Goal: Information Seeking & Learning: Check status

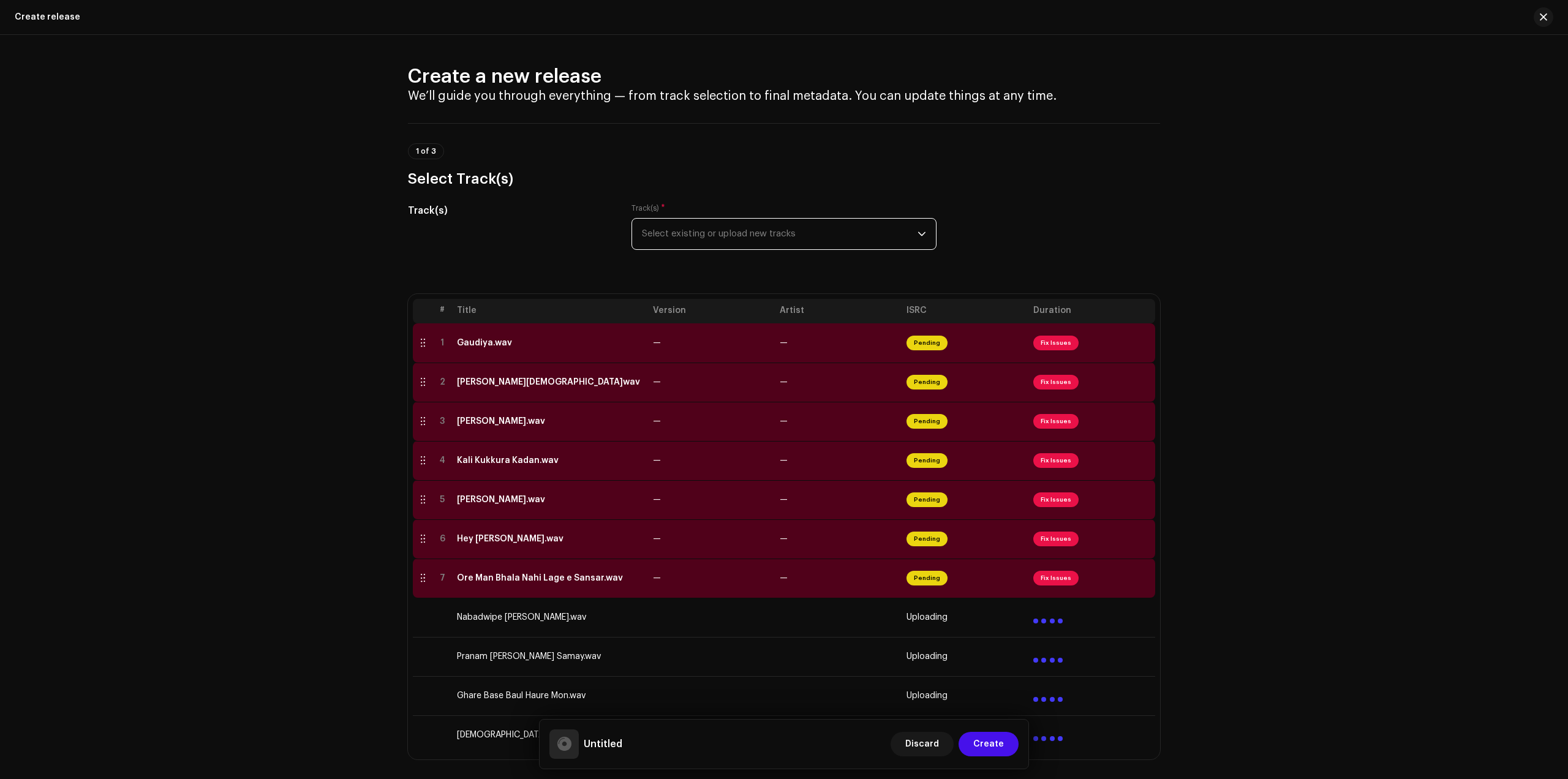
scroll to position [230, 0]
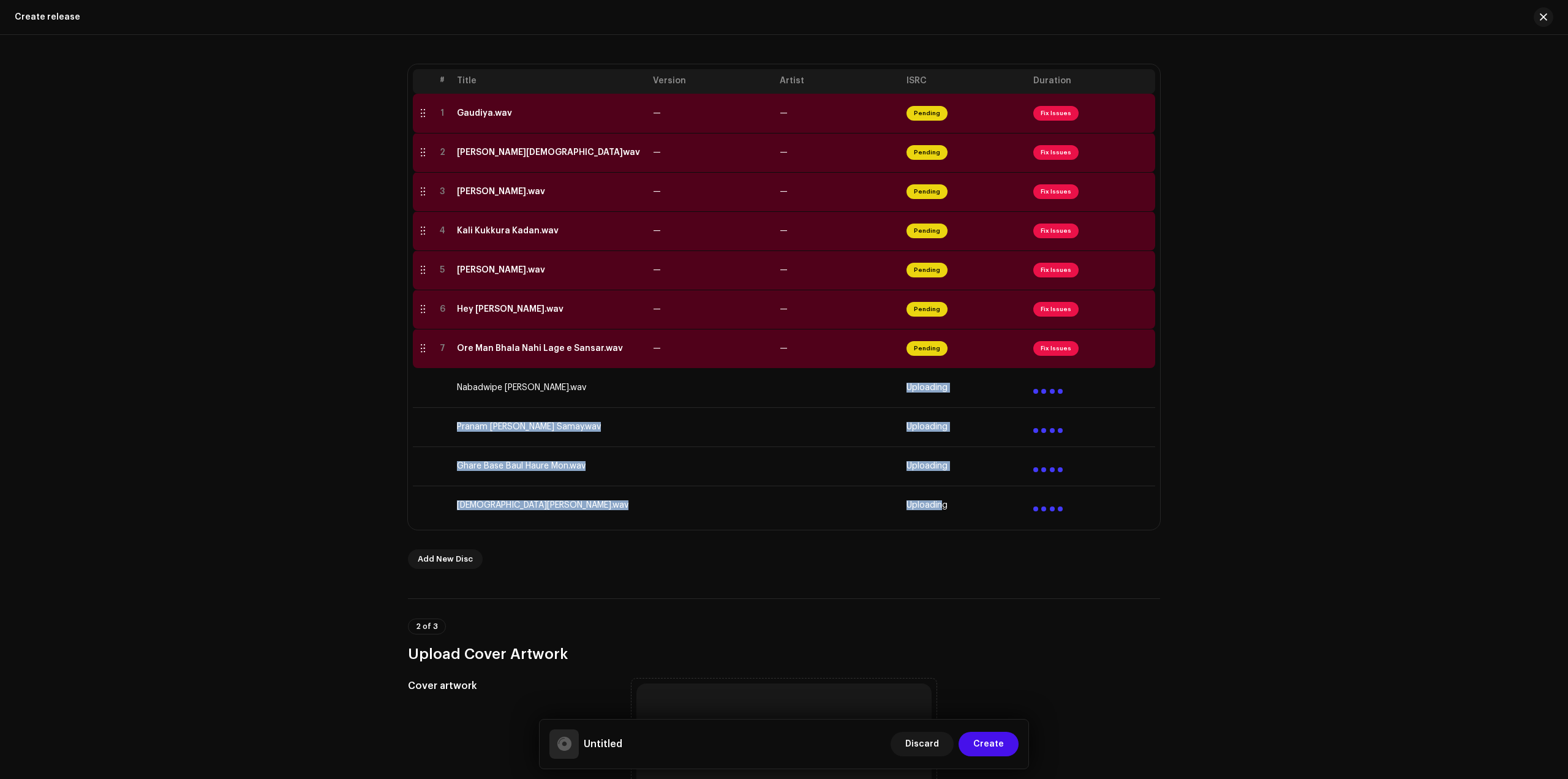
drag, startPoint x: 884, startPoint y: 387, endPoint x: 939, endPoint y: 512, distance: 136.6
click at [942, 514] on tfoot "Nabadwipe Gurudev Sadai Udar.wav Uploading Pranam Tomay Sakal Samay.wav Uploadi…" at bounding box center [784, 446] width 742 height 157
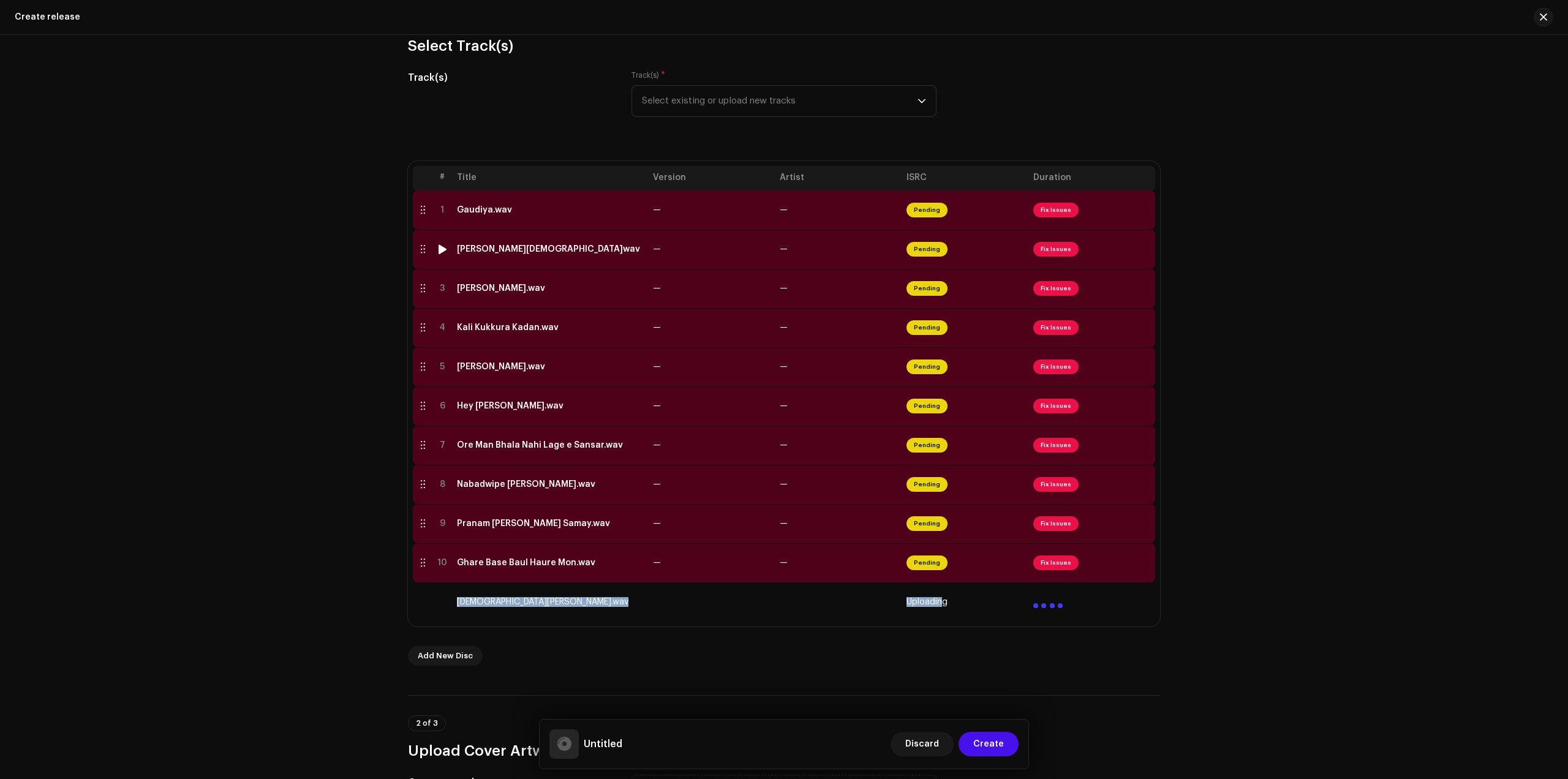
scroll to position [460, 0]
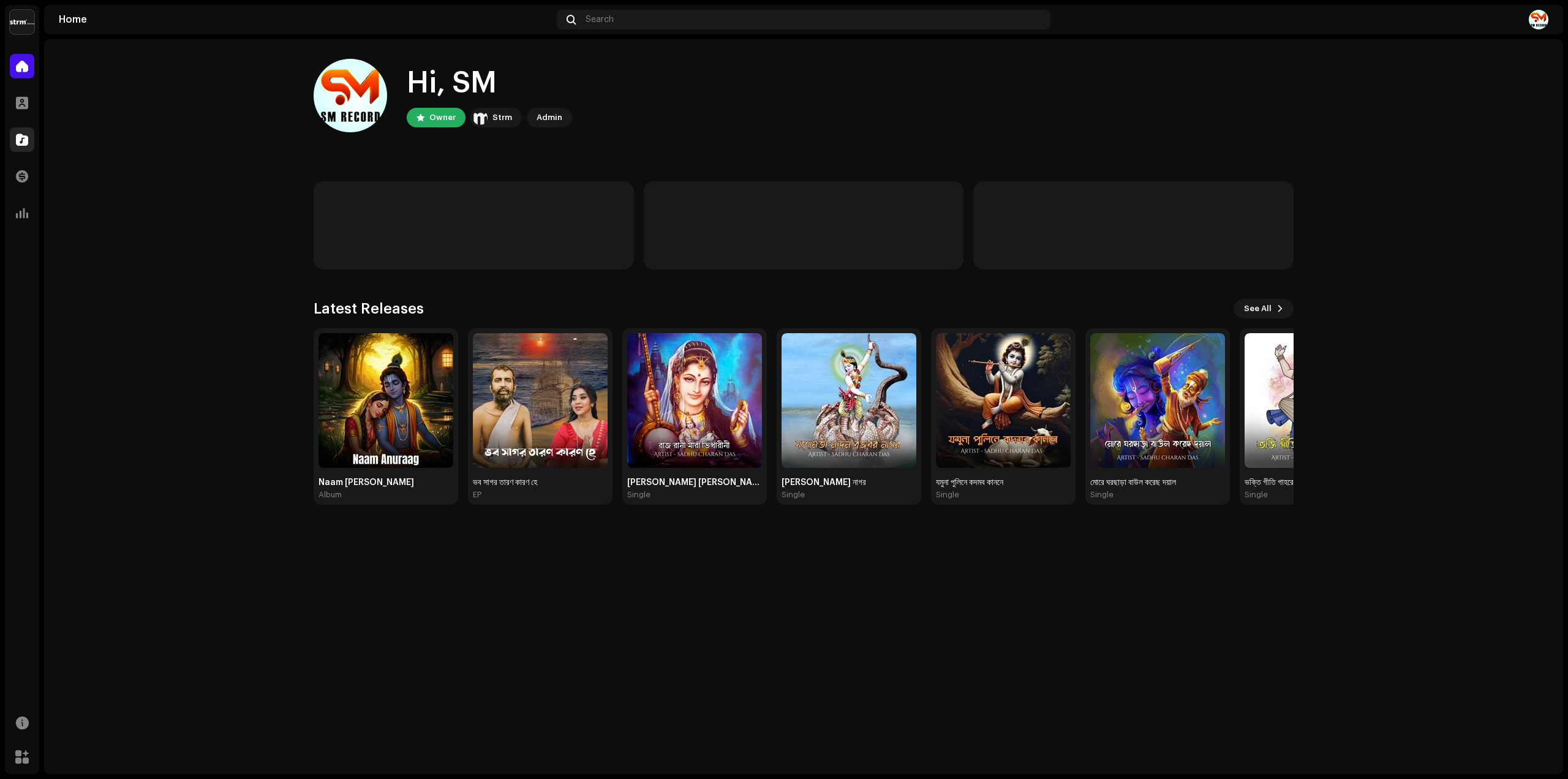
click at [25, 127] on div at bounding box center [22, 139] width 25 height 25
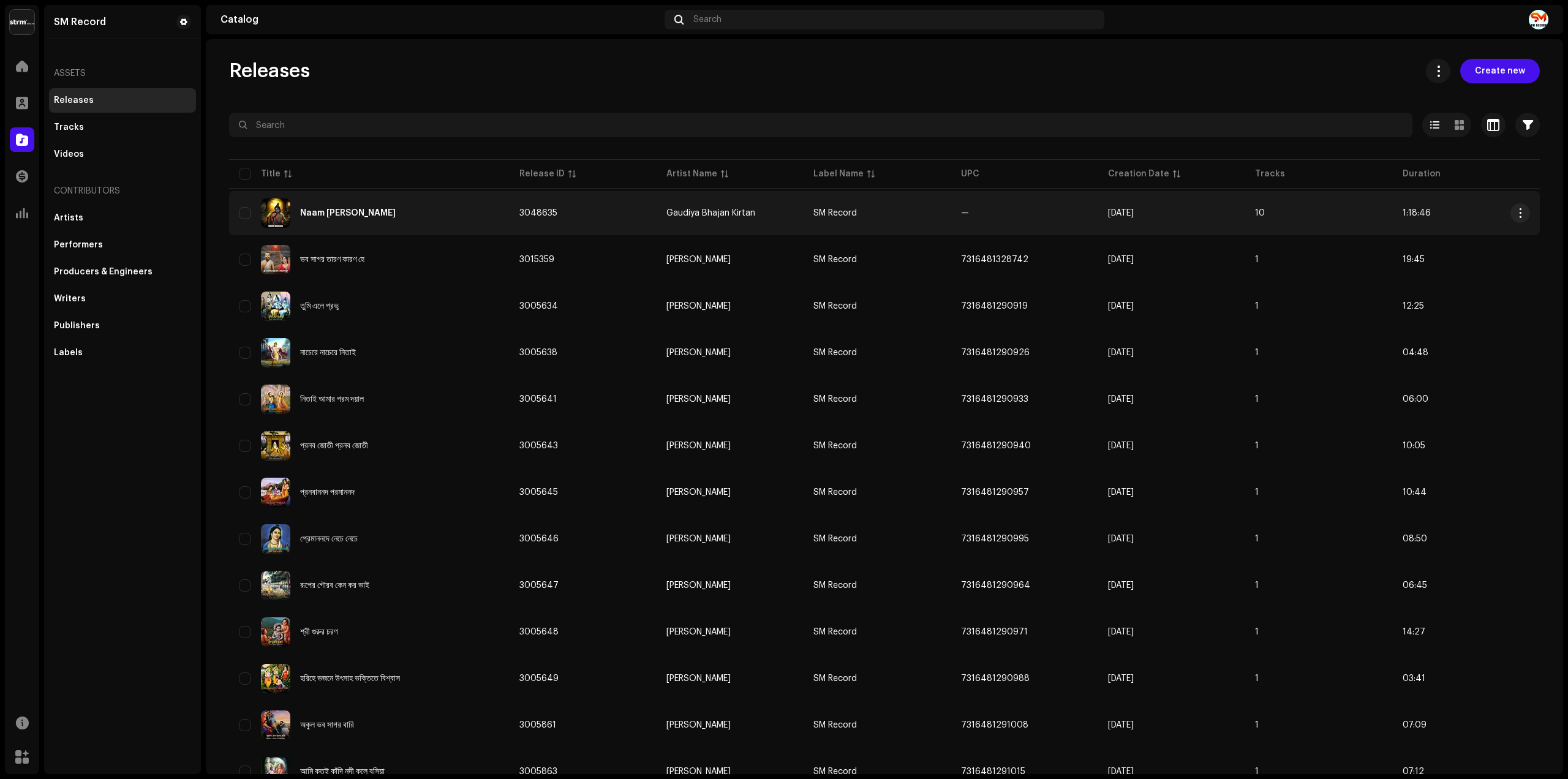
drag, startPoint x: 580, startPoint y: 218, endPoint x: 1020, endPoint y: 209, distance: 440.1
click at [1020, 209] on tr "Naam [PERSON_NAME] 3048635 Gaudiya Bhajan Kirtan SM Record — [DATE] 10 1:18:46" at bounding box center [884, 212] width 1311 height 44
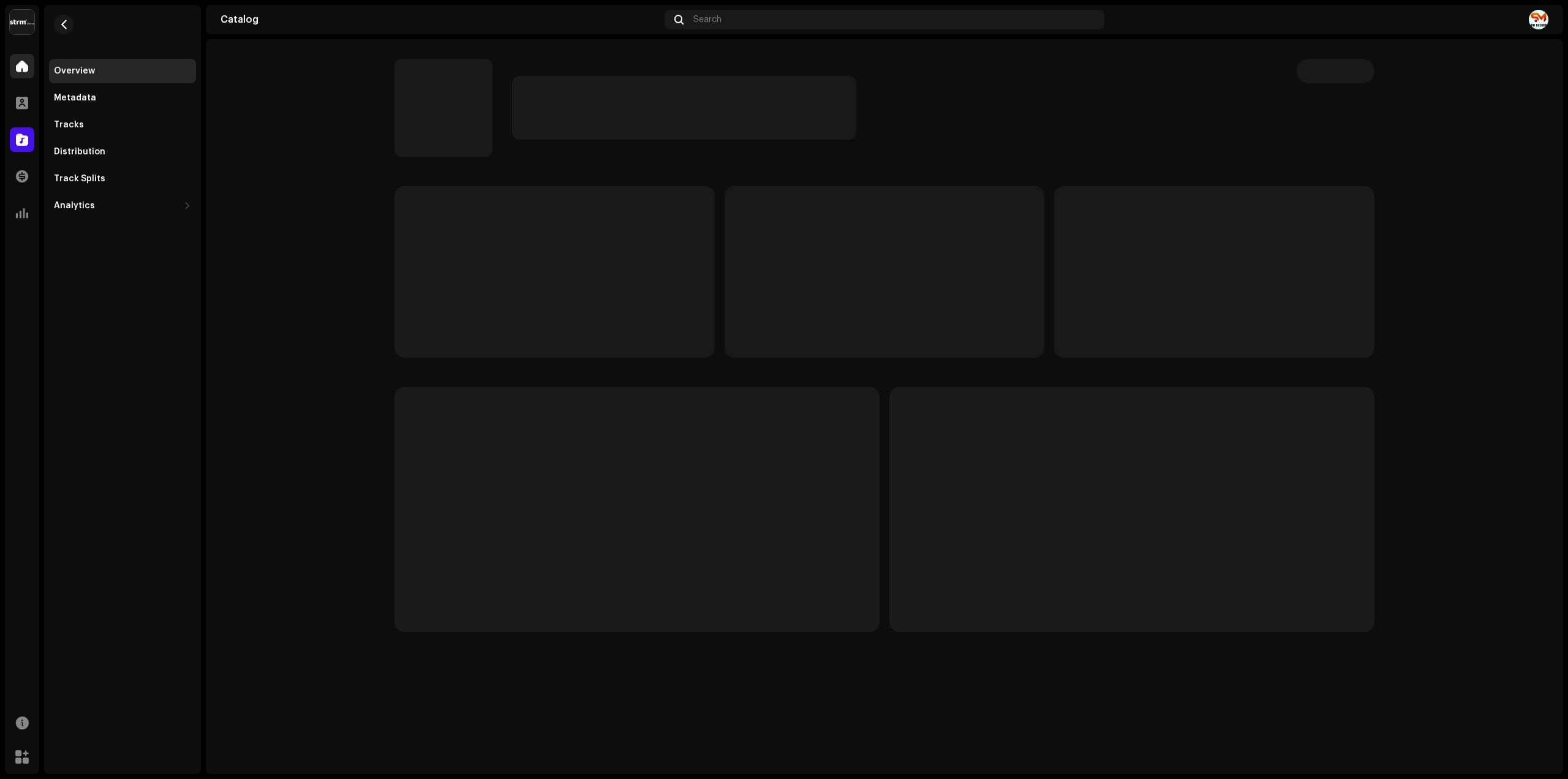
click at [18, 76] on div at bounding box center [22, 66] width 25 height 25
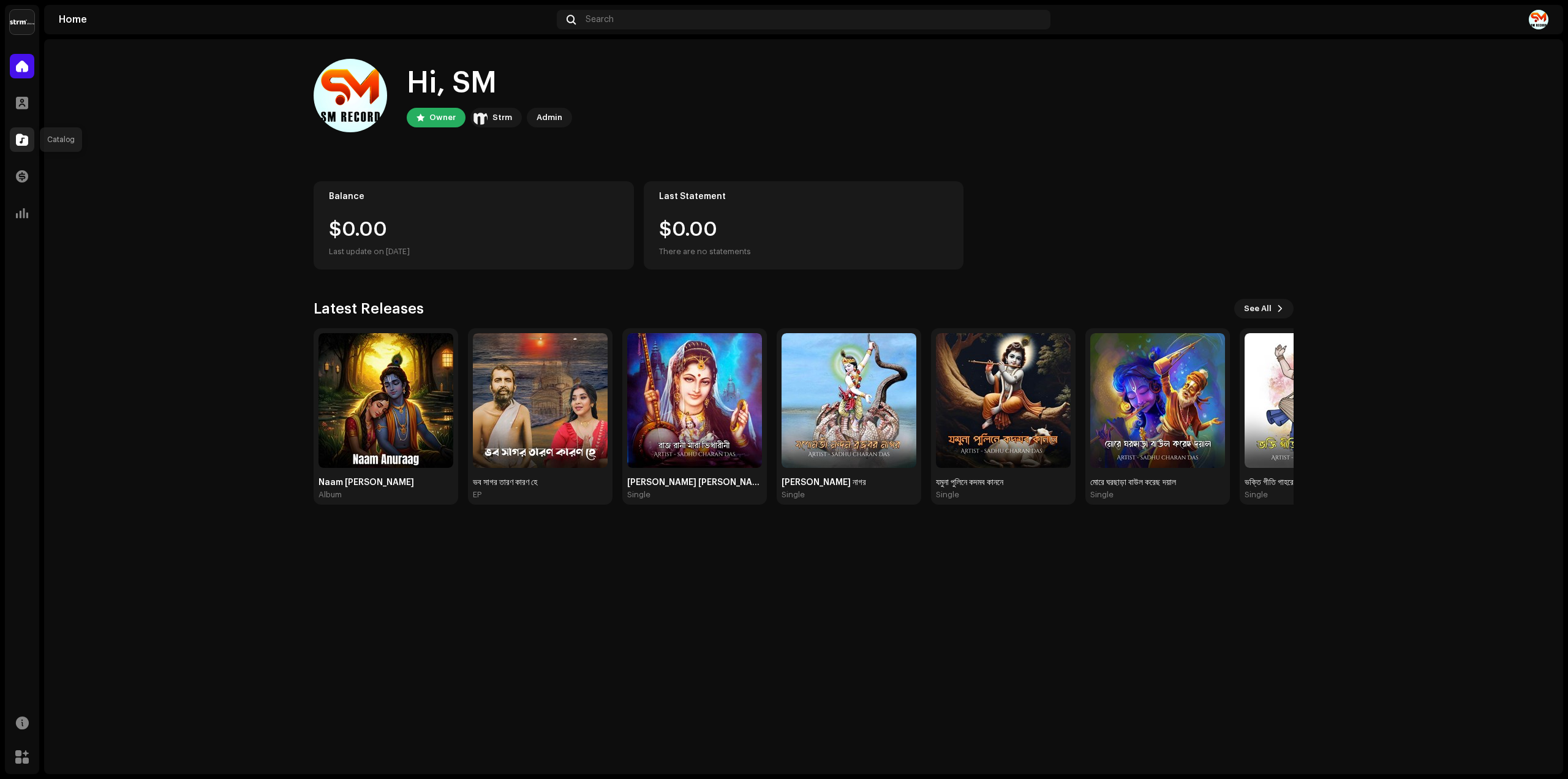
click at [22, 129] on div at bounding box center [22, 139] width 25 height 25
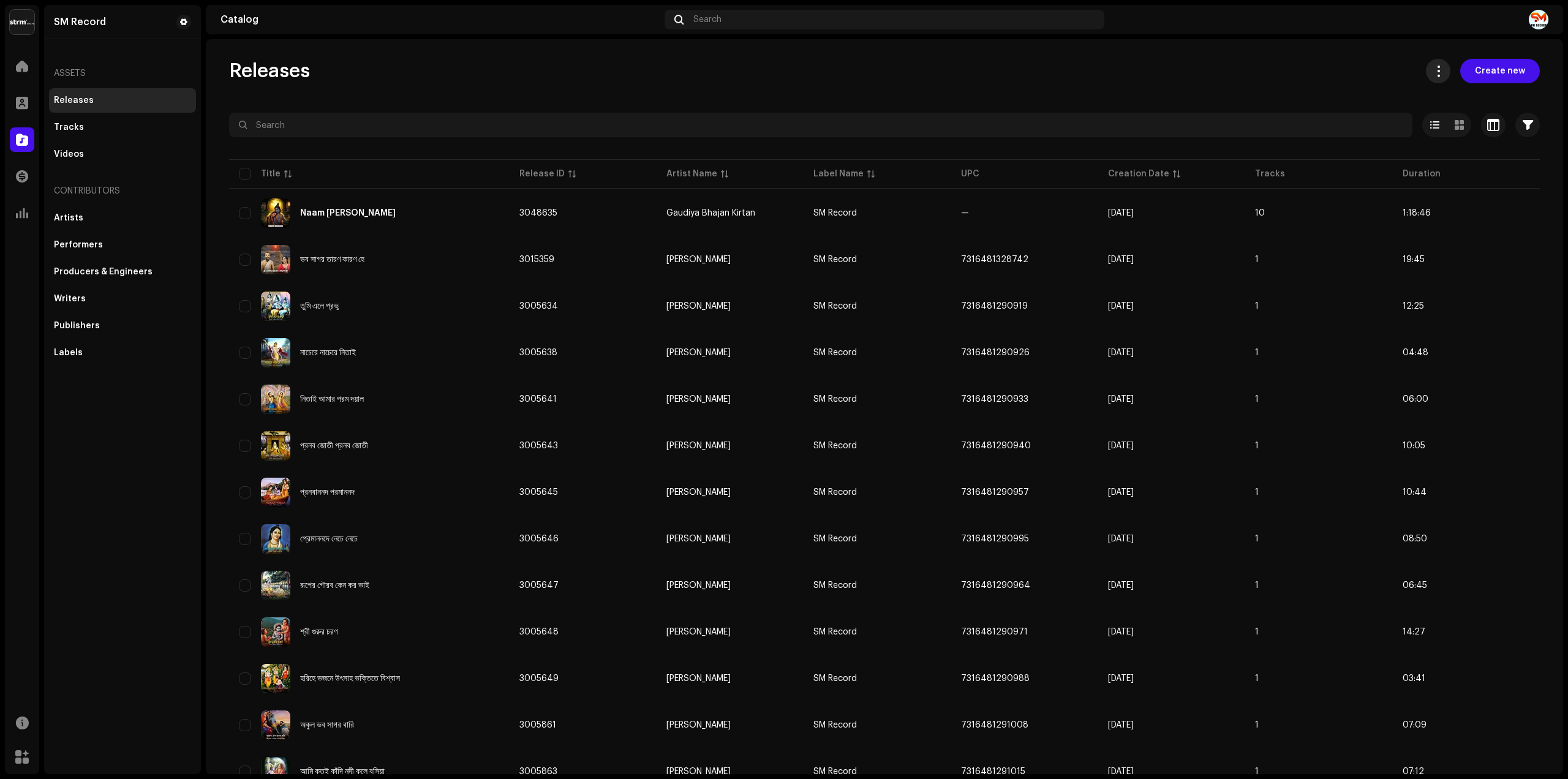
click at [1434, 67] on span at bounding box center [1439, 72] width 12 height 10
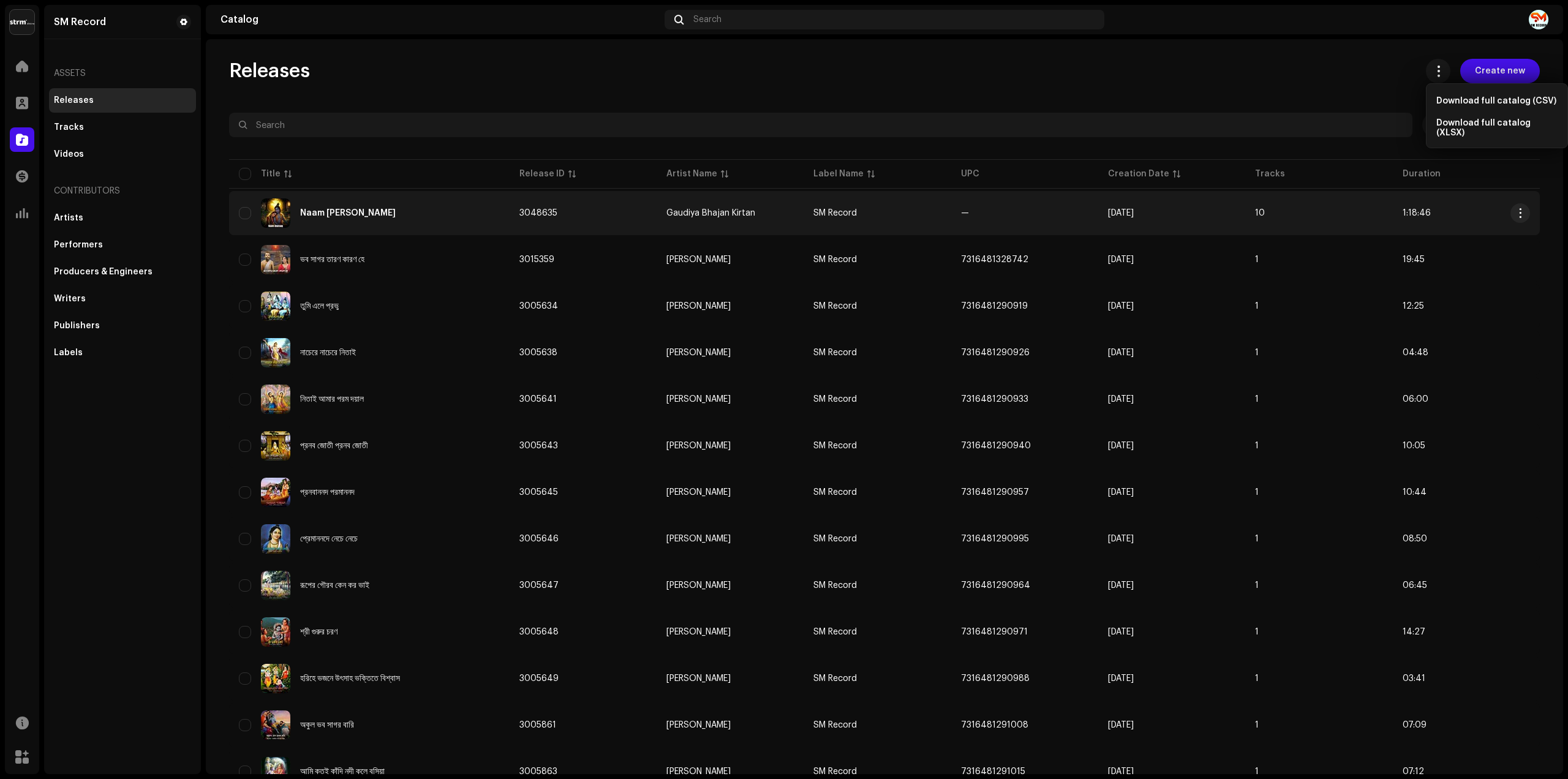
drag, startPoint x: 1096, startPoint y: 218, endPoint x: 1157, endPoint y: 215, distance: 61.1
click at [1157, 215] on td "[DATE]" at bounding box center [1171, 212] width 147 height 44
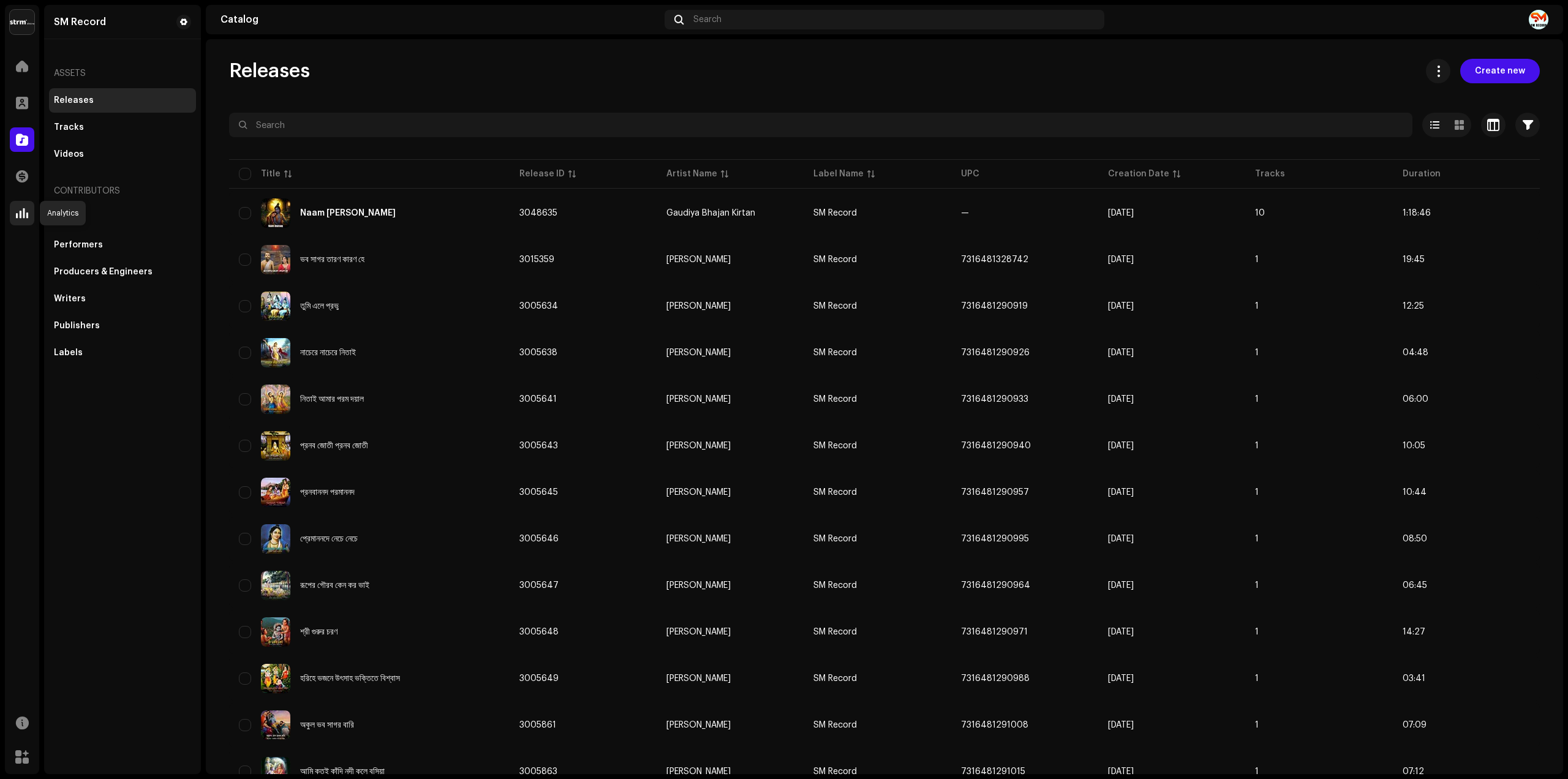
click at [21, 202] on div at bounding box center [22, 213] width 25 height 25
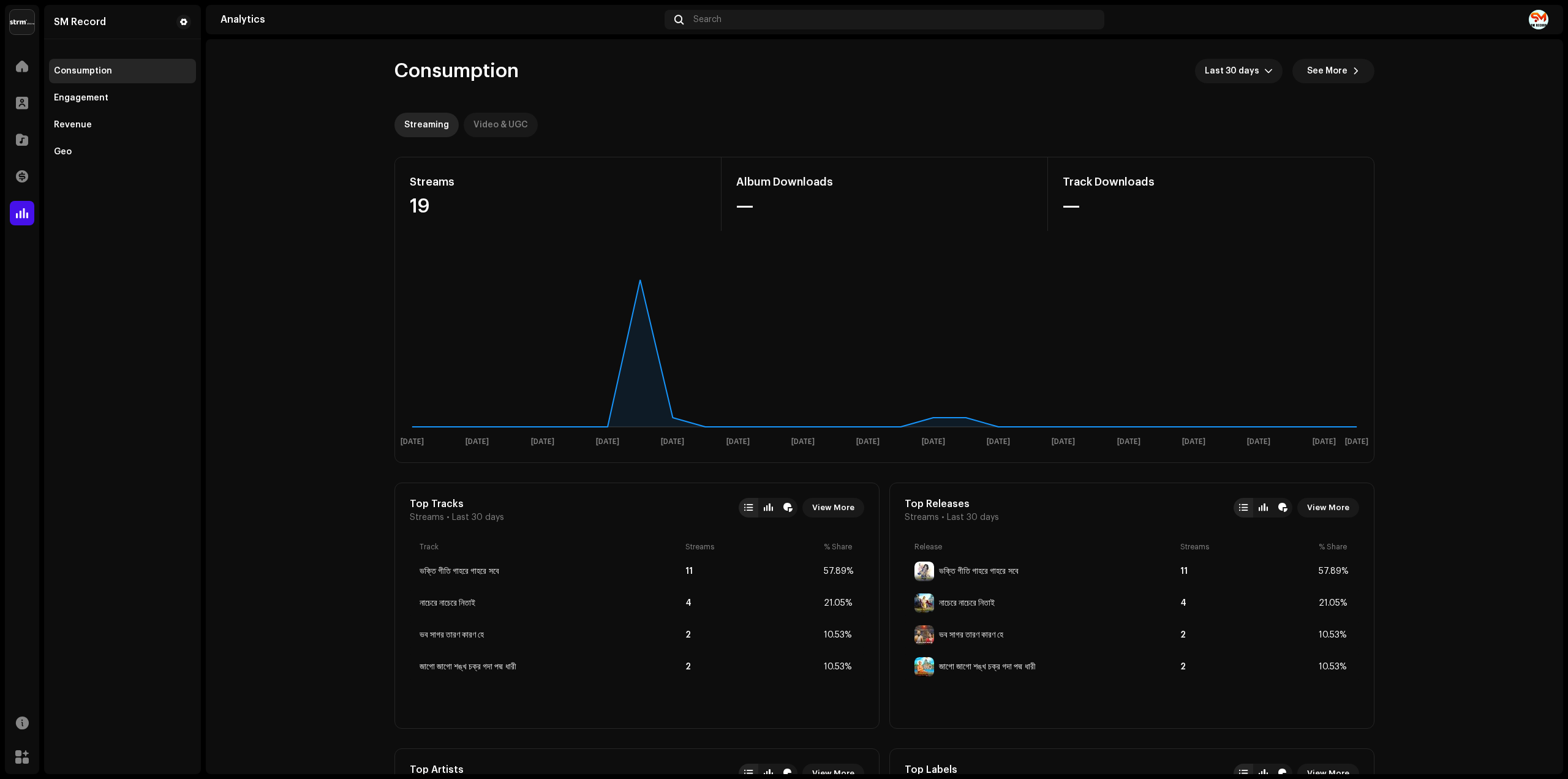
click at [476, 126] on div "Video & UGC" at bounding box center [500, 125] width 54 height 25
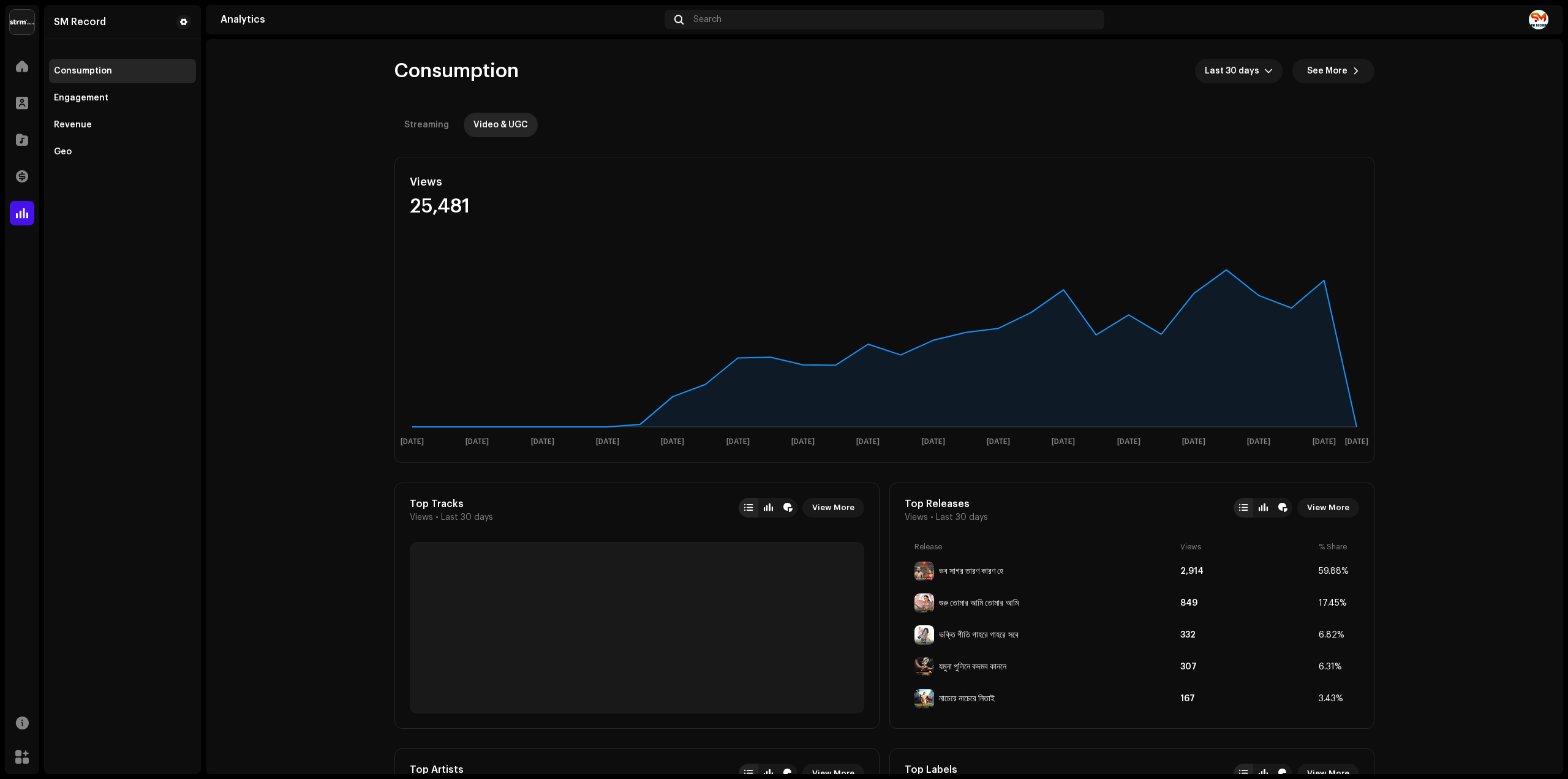
drag, startPoint x: 427, startPoint y: 212, endPoint x: 481, endPoint y: 212, distance: 54.0
click at [481, 212] on div "Views 25,481" at bounding box center [559, 194] width 327 height 74
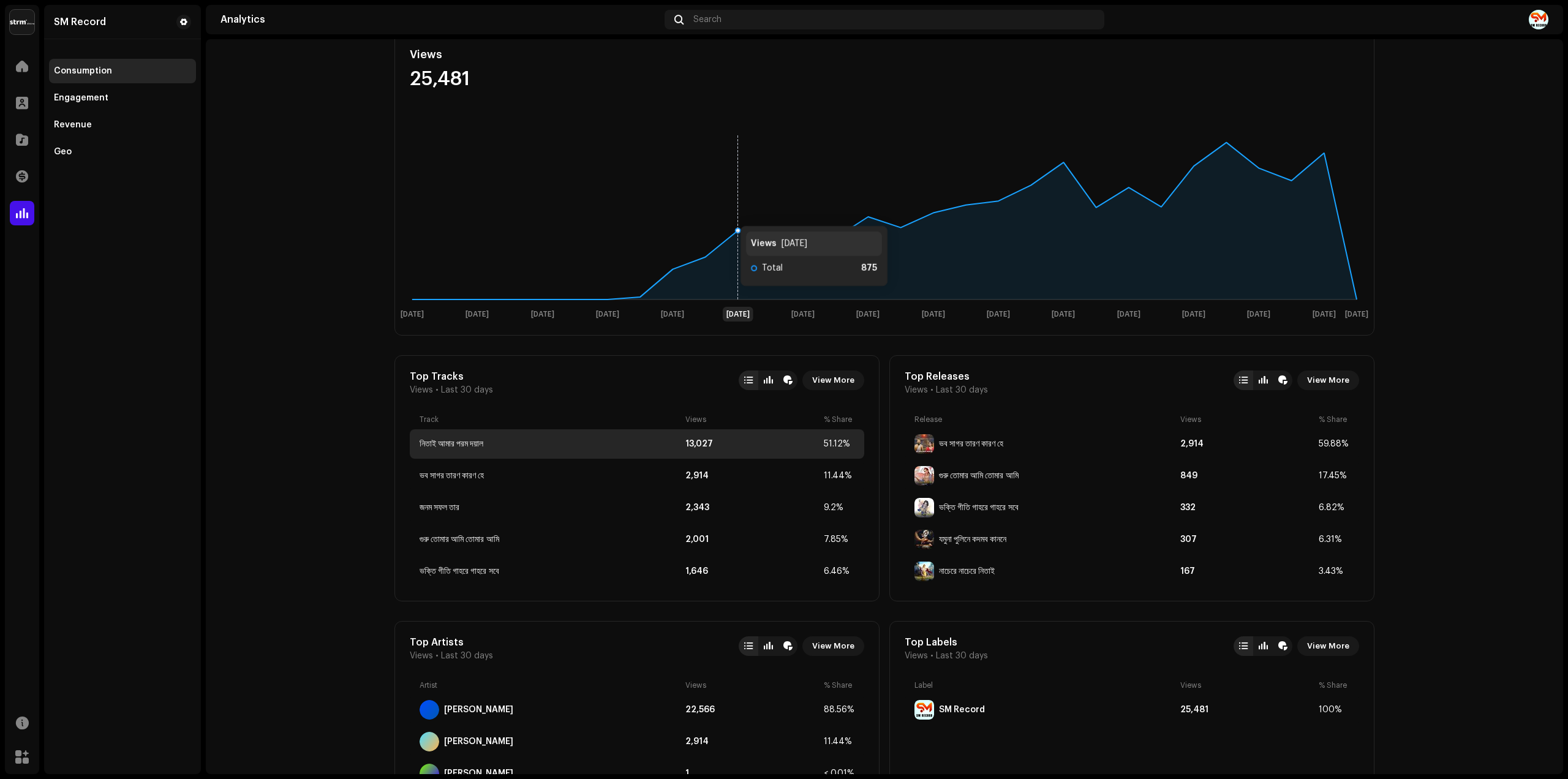
scroll to position [230, 0]
